Goal: Information Seeking & Learning: Find specific fact

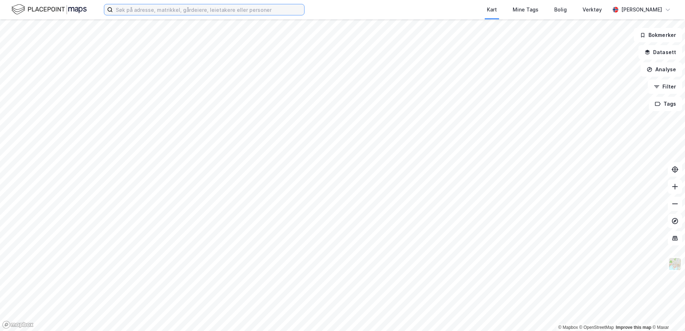
click at [147, 14] on input at bounding box center [208, 9] width 191 height 11
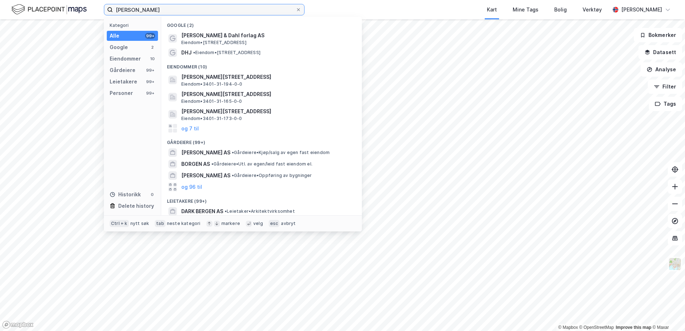
click at [170, 8] on input "[PERSON_NAME]" at bounding box center [204, 9] width 183 height 11
drag, startPoint x: 170, startPoint y: 10, endPoint x: 69, endPoint y: -5, distance: 101.5
click at [69, 0] on html "[PERSON_NAME] Kategori Alle 99+ Google 2 Eiendommer 10 Gårdeiere 99+ Leietakere…" at bounding box center [342, 165] width 685 height 331
paste input "P. T. Mallings vei 26"
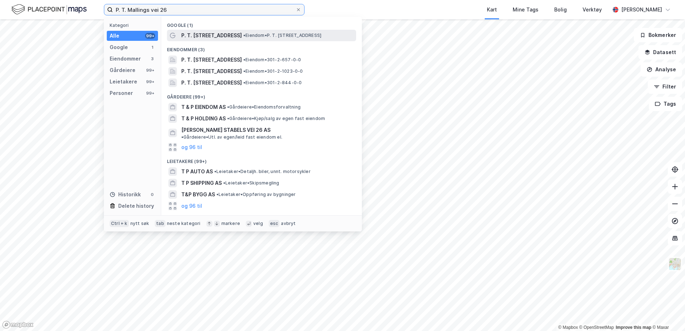
type input "P. T. Mallings vei 26"
click at [213, 30] on div "P. T. [STREET_ADDRESS] • Eiendom • P. T. [STREET_ADDRESS]" at bounding box center [261, 35] width 189 height 11
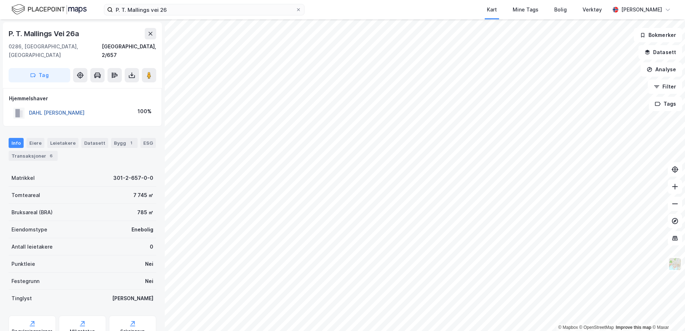
click at [0, 0] on button "DAHL [PERSON_NAME]" at bounding box center [0, 0] width 0 height 0
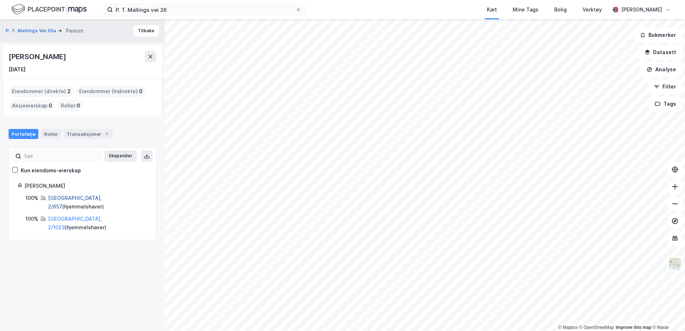
click at [57, 197] on link "[GEOGRAPHIC_DATA], 2/657" at bounding box center [75, 202] width 54 height 15
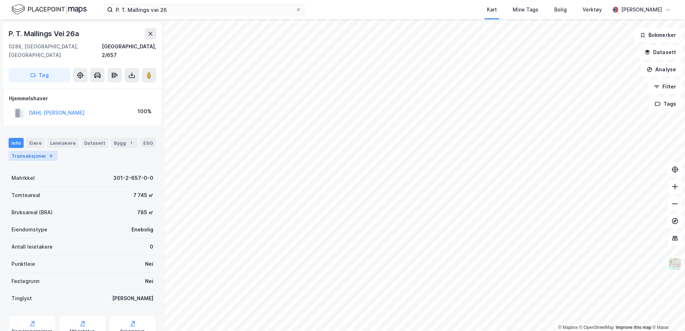
drag, startPoint x: 52, startPoint y: 149, endPoint x: 55, endPoint y: 146, distance: 3.8
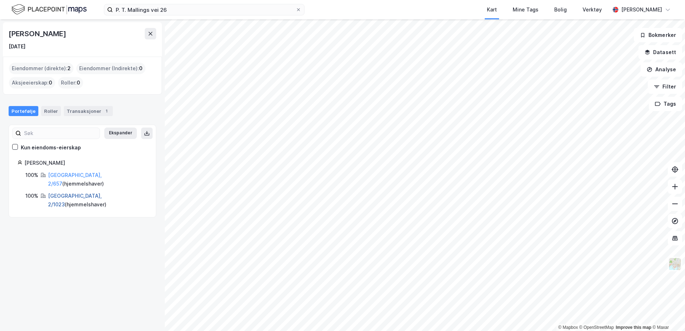
click at [61, 193] on link "[GEOGRAPHIC_DATA], 2/1023" at bounding box center [75, 200] width 54 height 15
click at [83, 110] on div "Transaksjoner 1" at bounding box center [88, 111] width 49 height 10
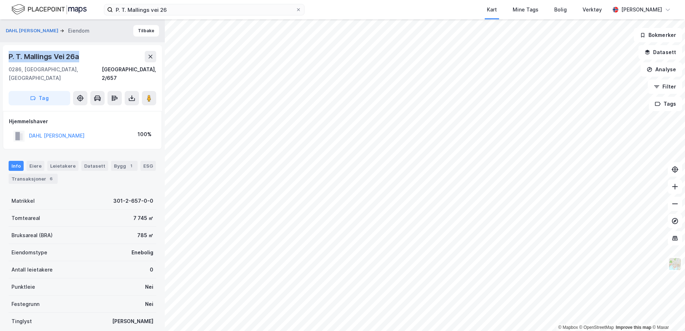
drag, startPoint x: 81, startPoint y: 57, endPoint x: 9, endPoint y: 59, distance: 72.4
click at [9, 59] on div "P. T. Mallings Vei 26a" at bounding box center [45, 56] width 72 height 11
click at [70, 58] on div "P. T. Mallings Vei 26a" at bounding box center [45, 56] width 72 height 11
click at [76, 54] on div "P. T. Mallings Vei 26a" at bounding box center [45, 56] width 72 height 11
drag, startPoint x: 75, startPoint y: 56, endPoint x: 7, endPoint y: 59, distance: 67.5
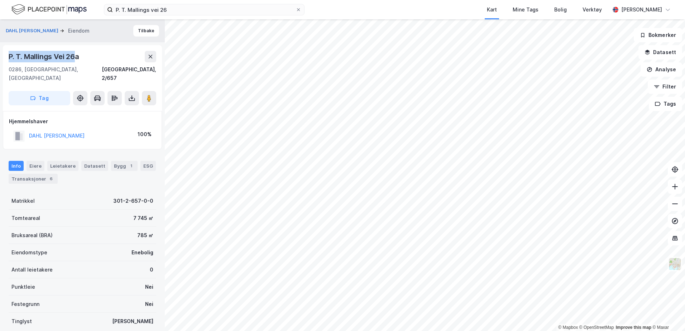
click at [7, 59] on div "P. T. [STREET_ADDRESS]" at bounding box center [82, 78] width 159 height 66
copy div "P. T. Mallings Vei 26"
